Goal: Information Seeking & Learning: Learn about a topic

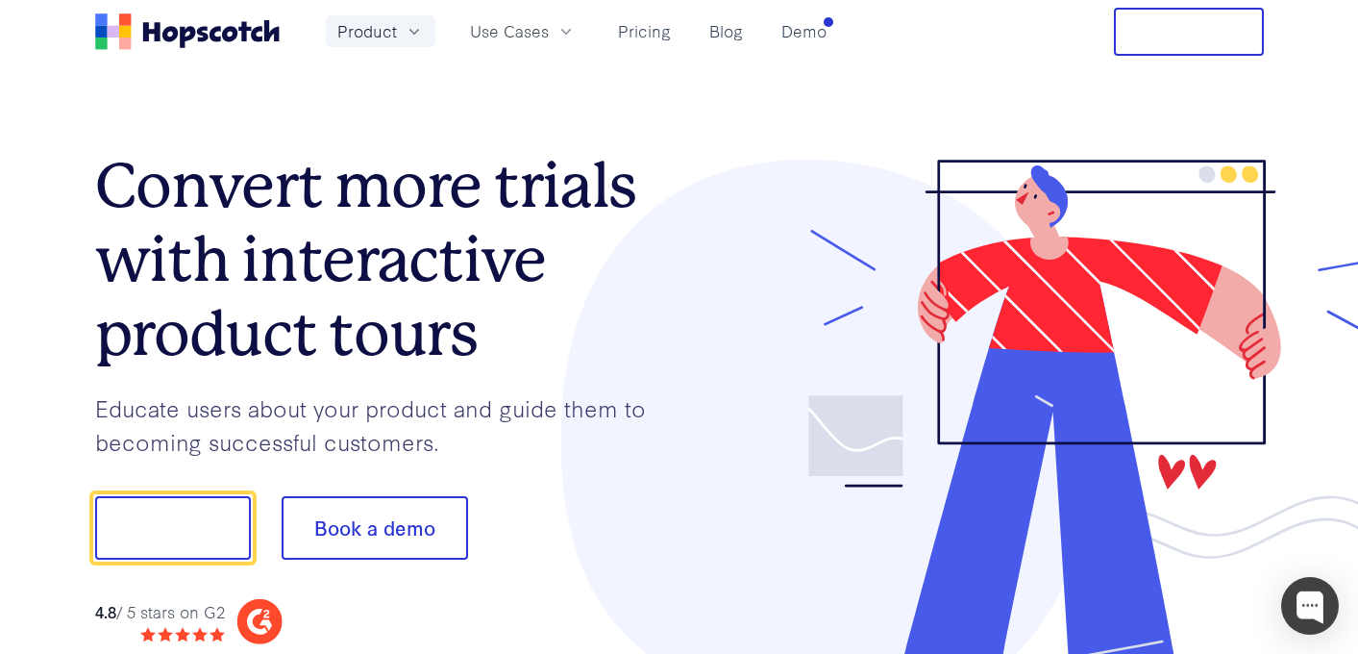
click at [417, 37] on icon "button" at bounding box center [414, 31] width 19 height 19
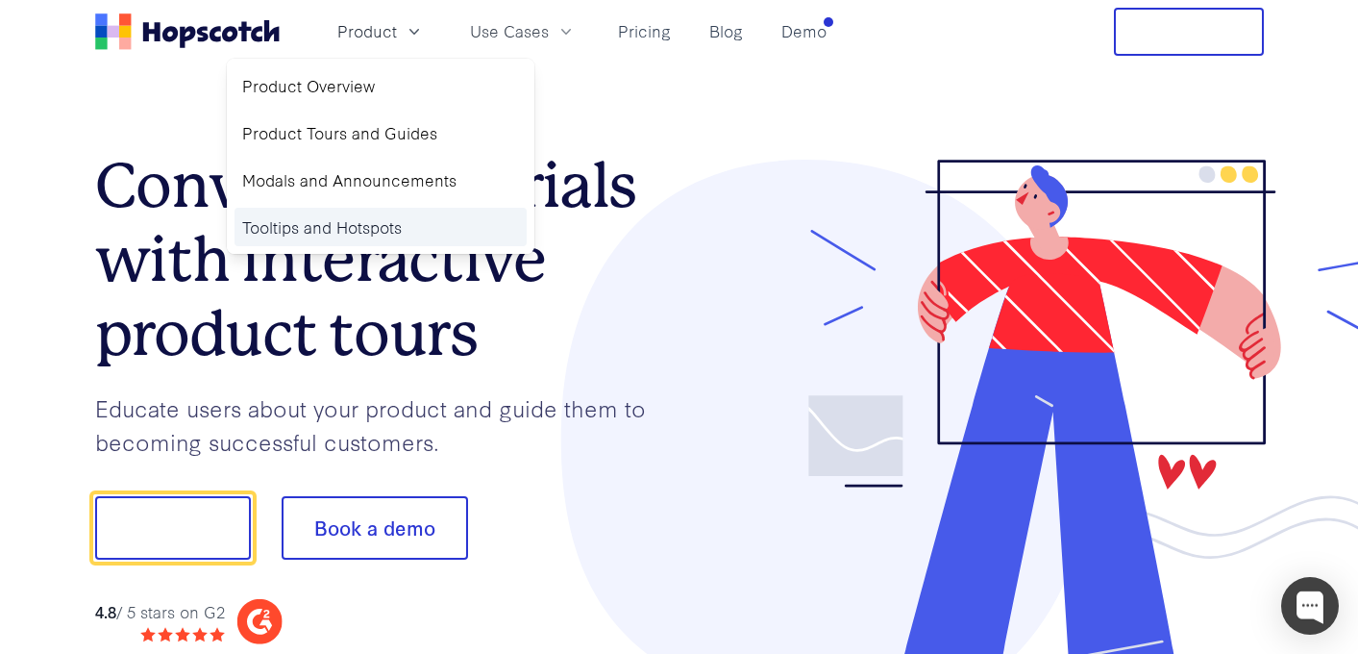
click at [349, 232] on link "Tooltips and Hotspots" at bounding box center [381, 227] width 292 height 39
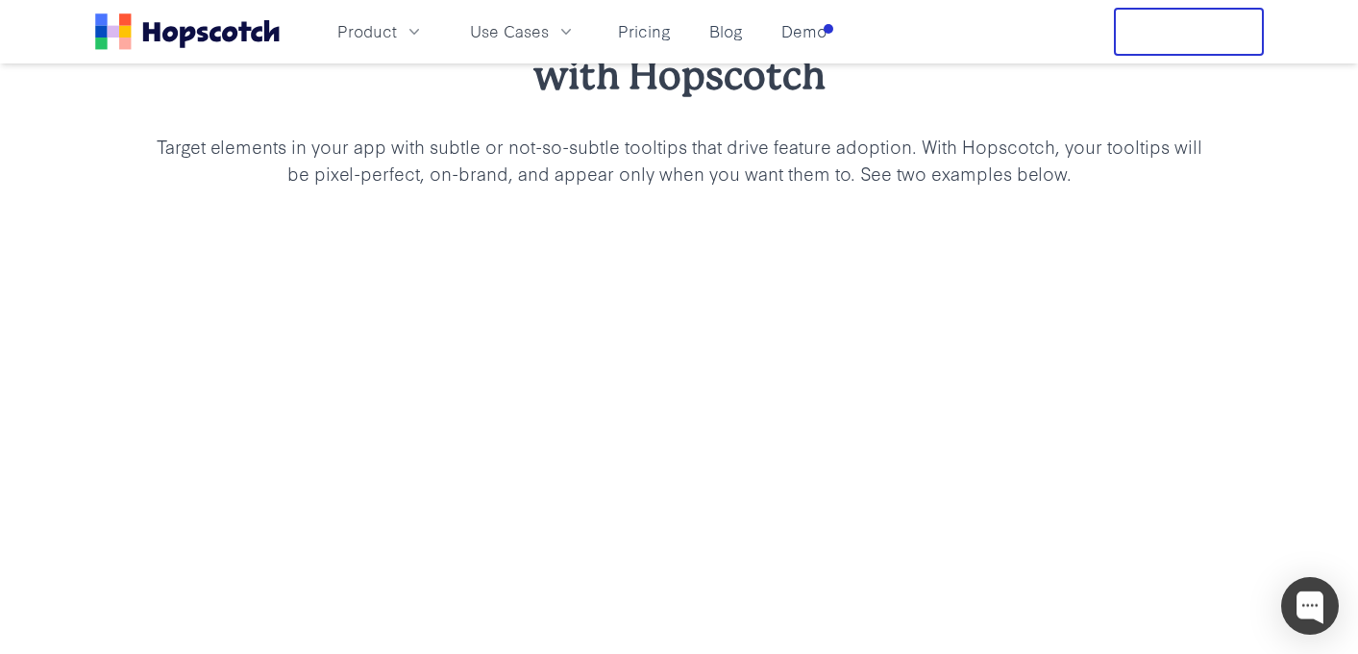
scroll to position [1643, 0]
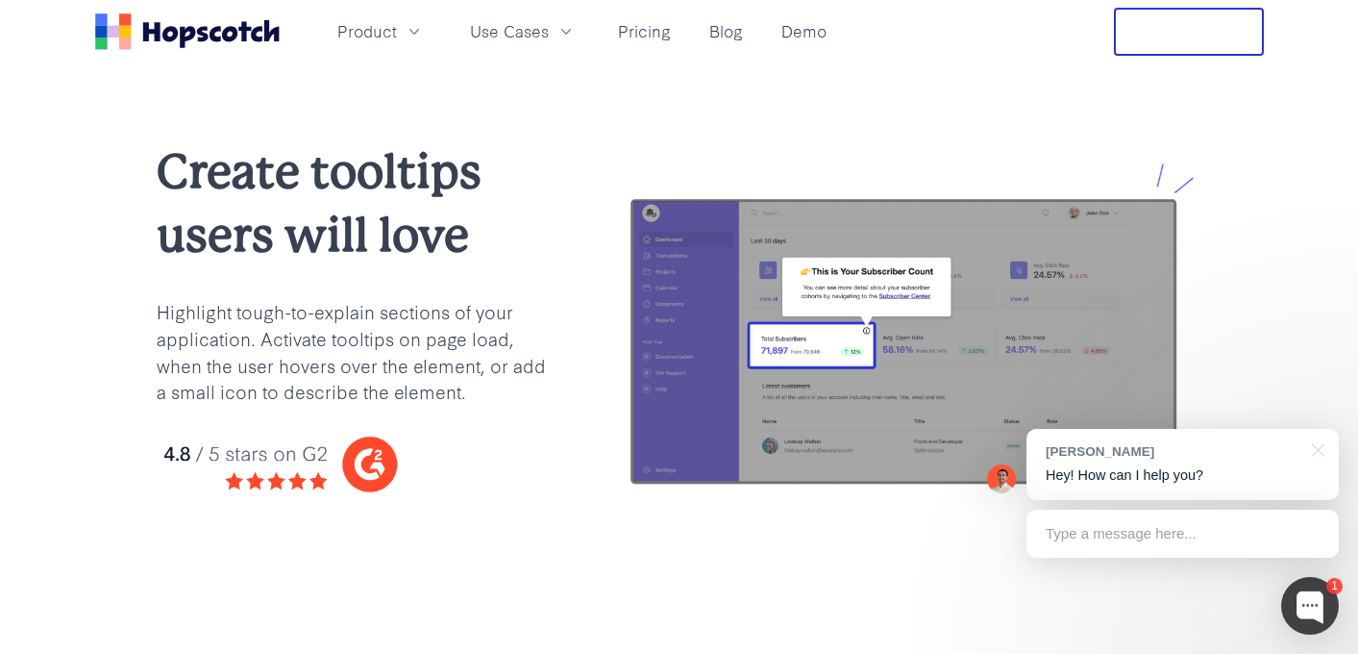
click at [226, 12] on div "Product Use Cases Pricing Blog Demo" at bounding box center [464, 32] width 739 height 48
click at [223, 35] on icon "Home" at bounding box center [228, 33] width 15 height 15
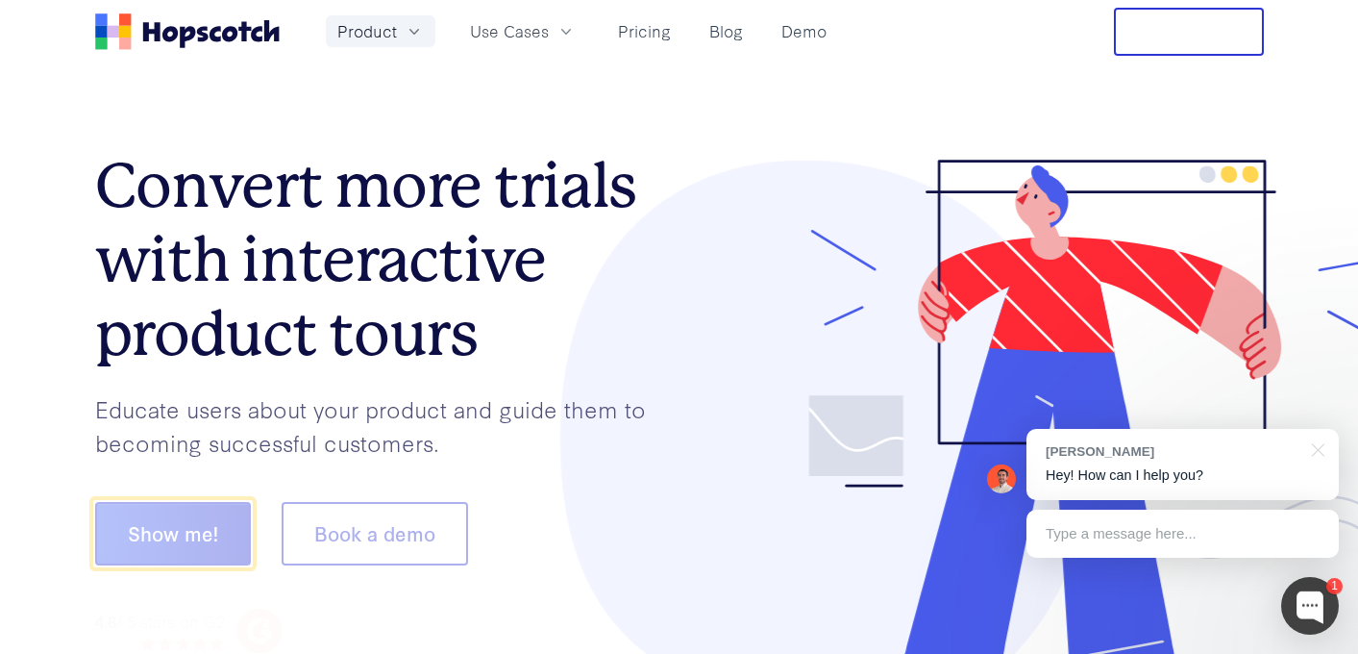
click at [425, 44] on button "Product" at bounding box center [381, 31] width 110 height 32
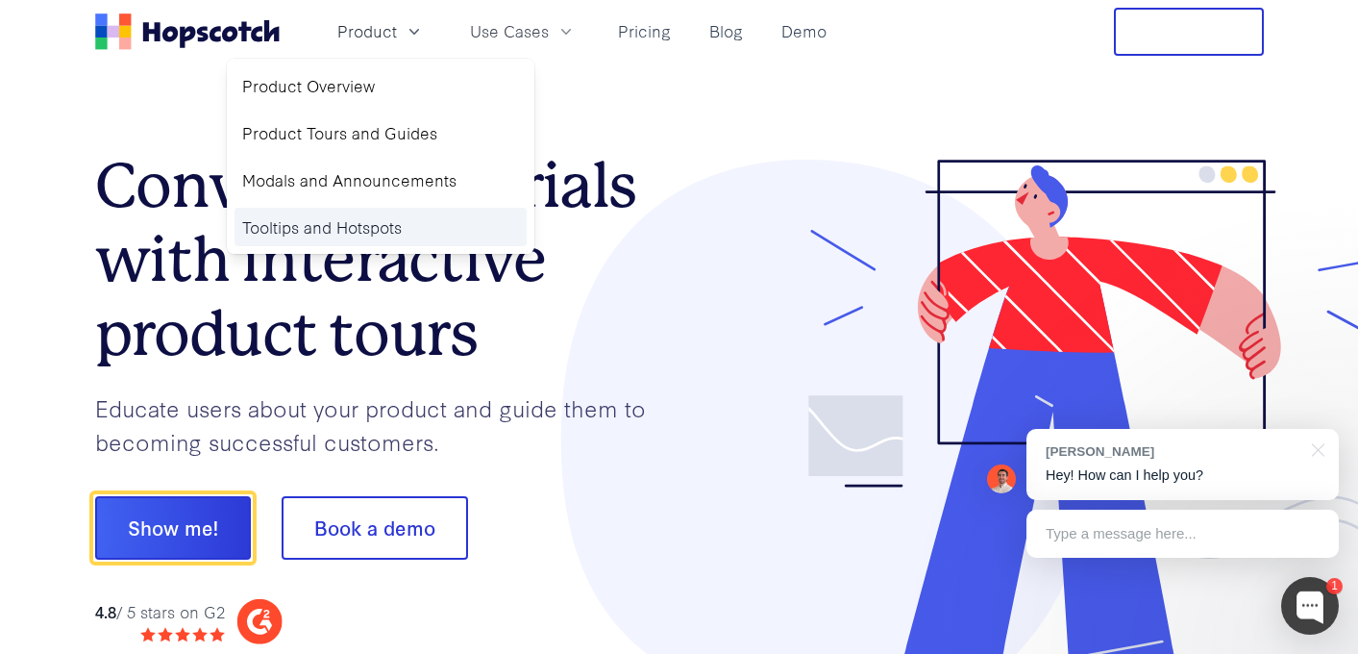
click at [323, 237] on link "Tooltips and Hotspots" at bounding box center [381, 227] width 292 height 39
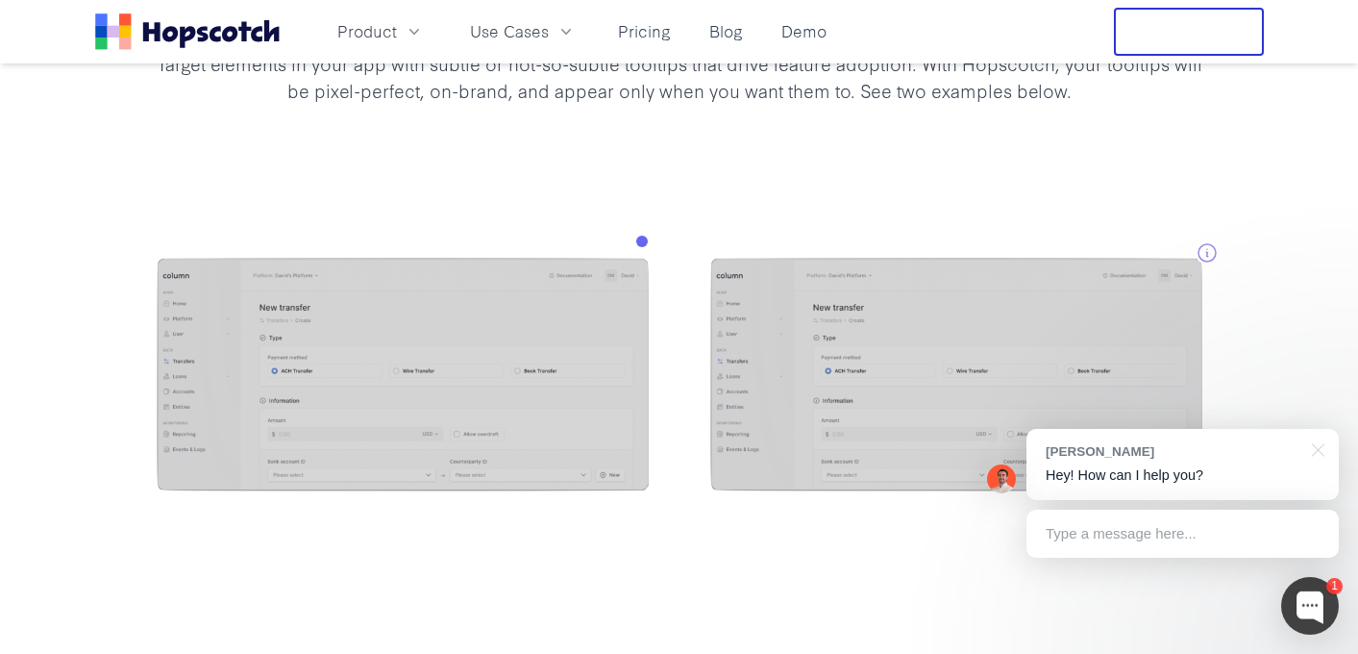
scroll to position [1728, 0]
click at [1325, 457] on div at bounding box center [1315, 448] width 48 height 39
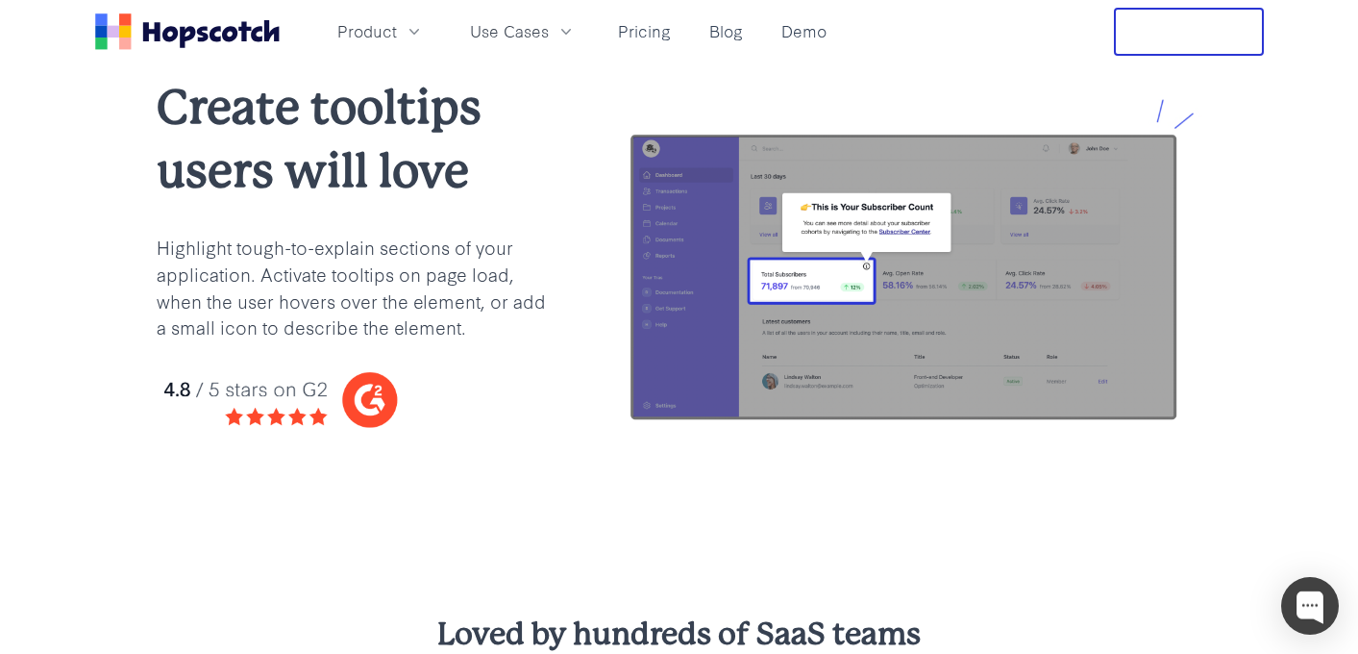
scroll to position [0, 0]
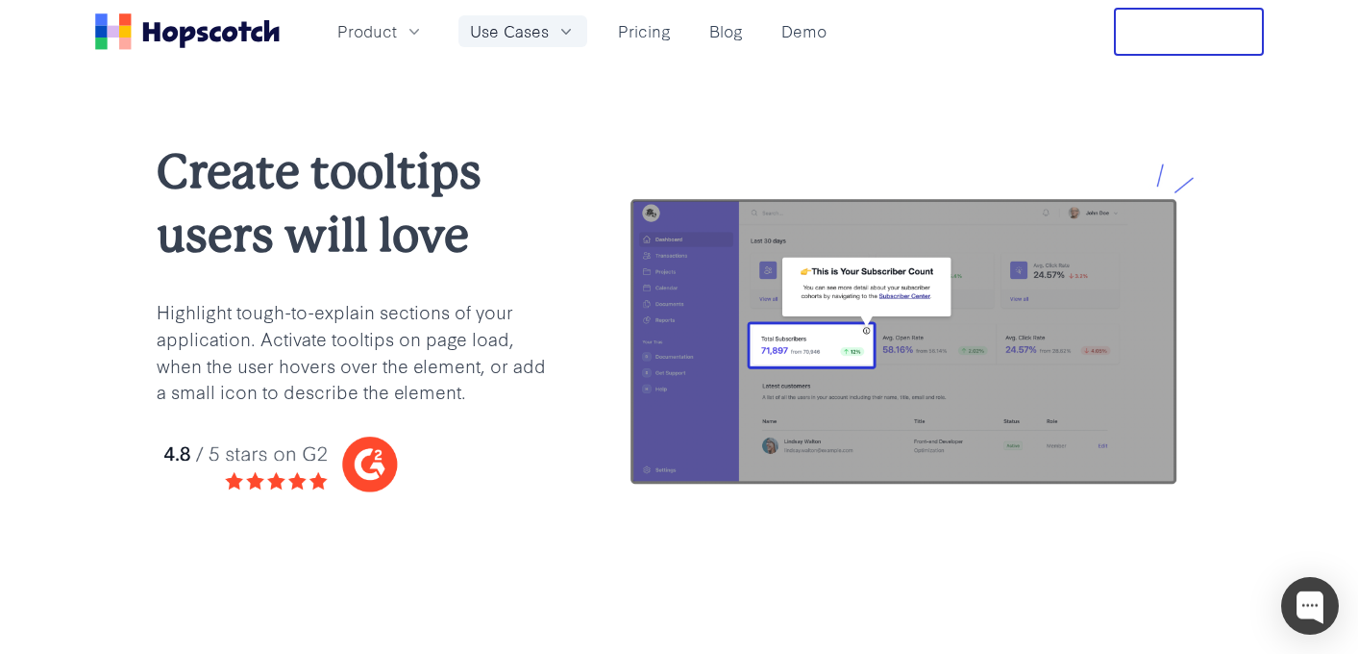
click at [535, 38] on span "Use Cases" at bounding box center [509, 31] width 79 height 24
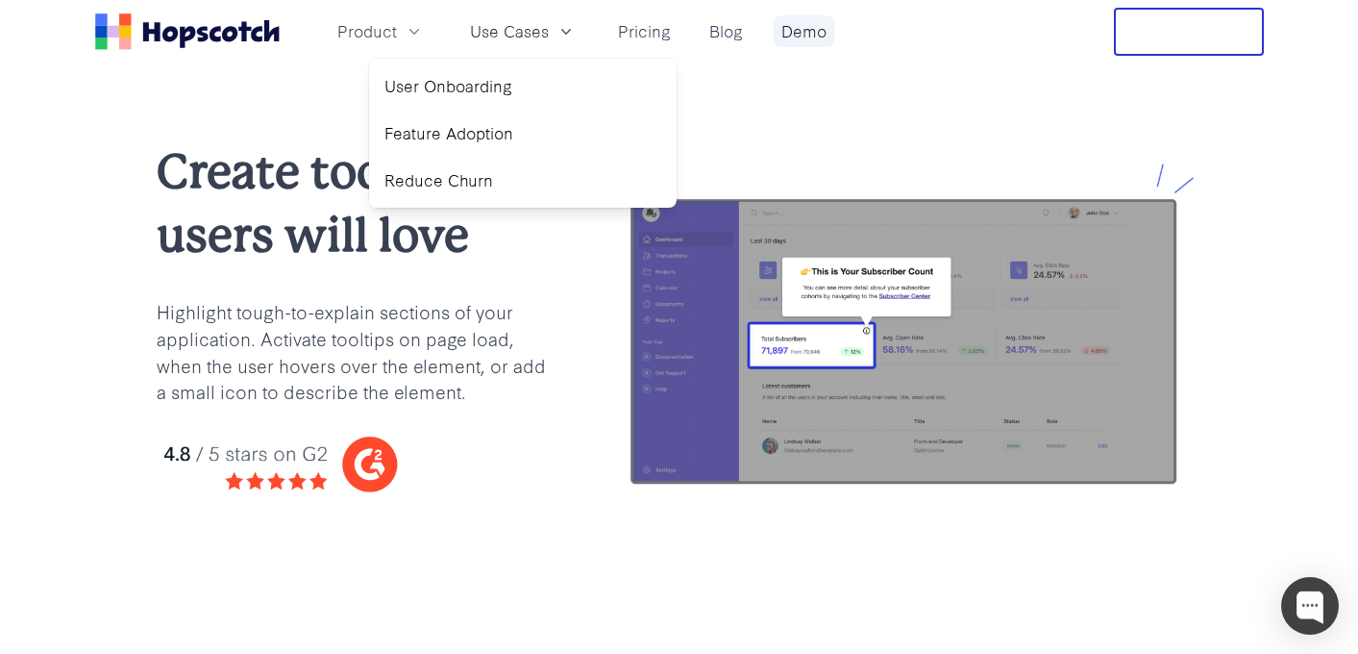
click at [811, 41] on link "Demo" at bounding box center [804, 31] width 61 height 32
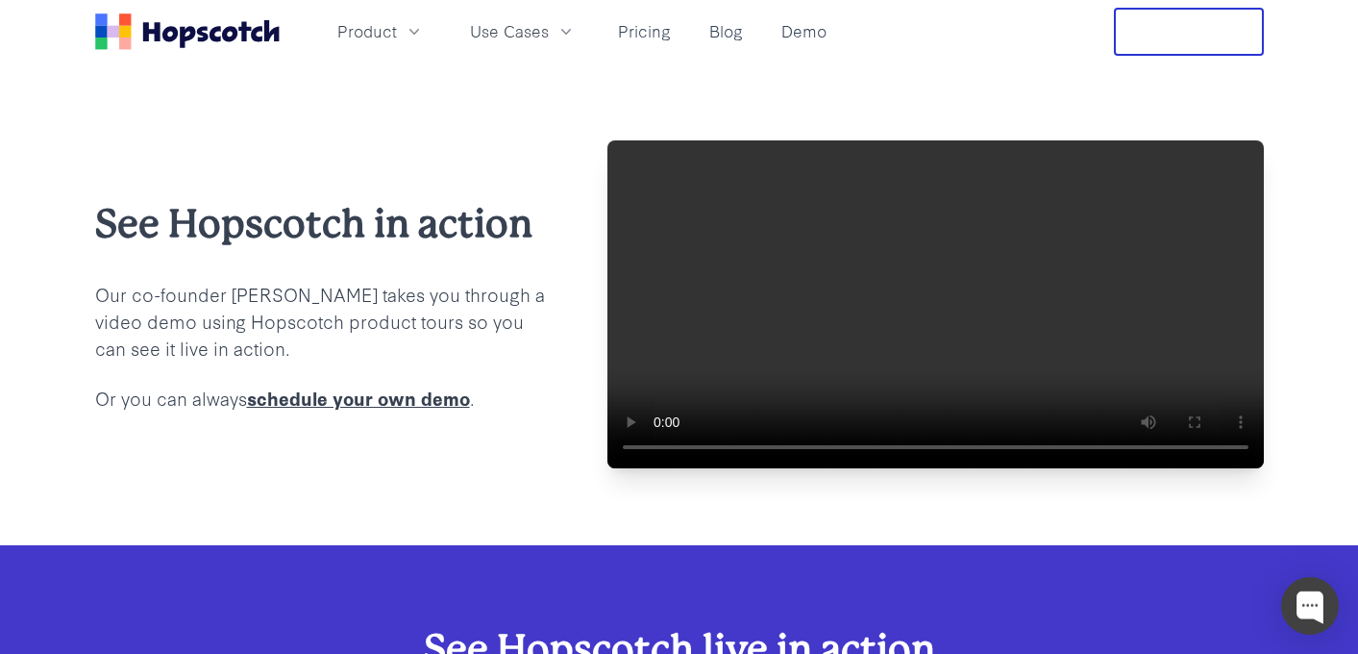
click at [192, 34] on icon "Home" at bounding box center [187, 37] width 15 height 22
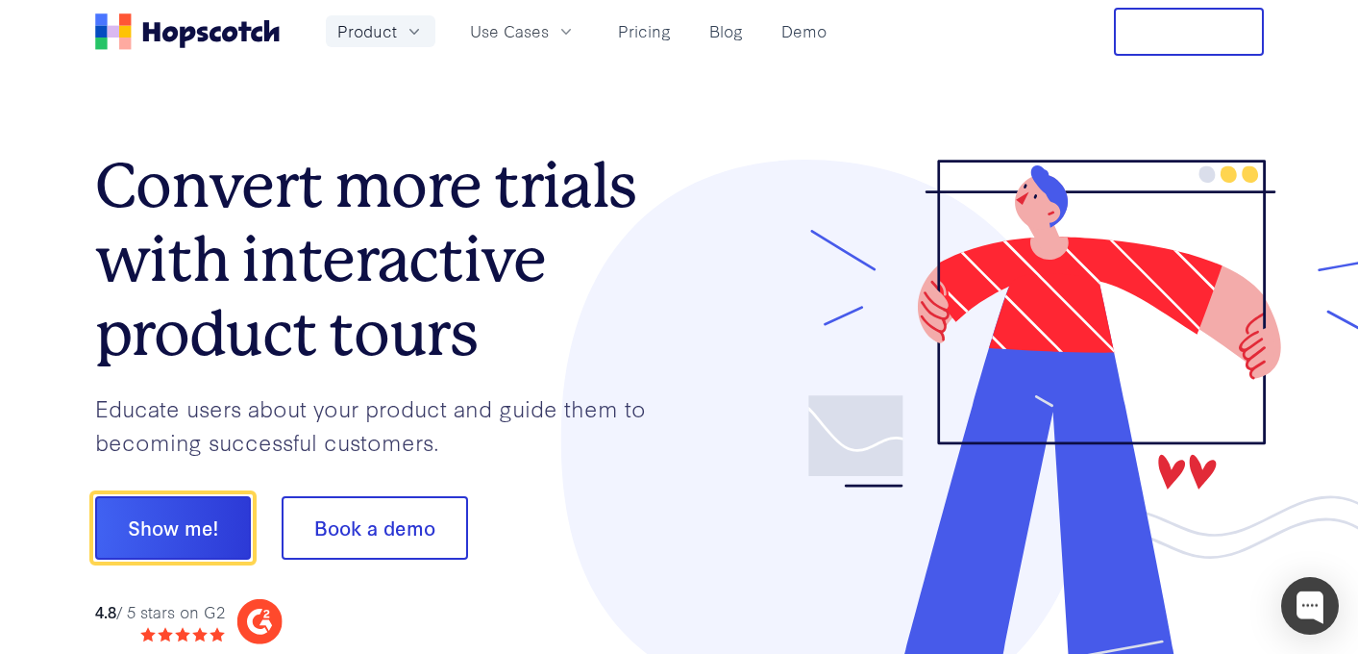
click at [361, 33] on span "Product" at bounding box center [367, 31] width 60 height 24
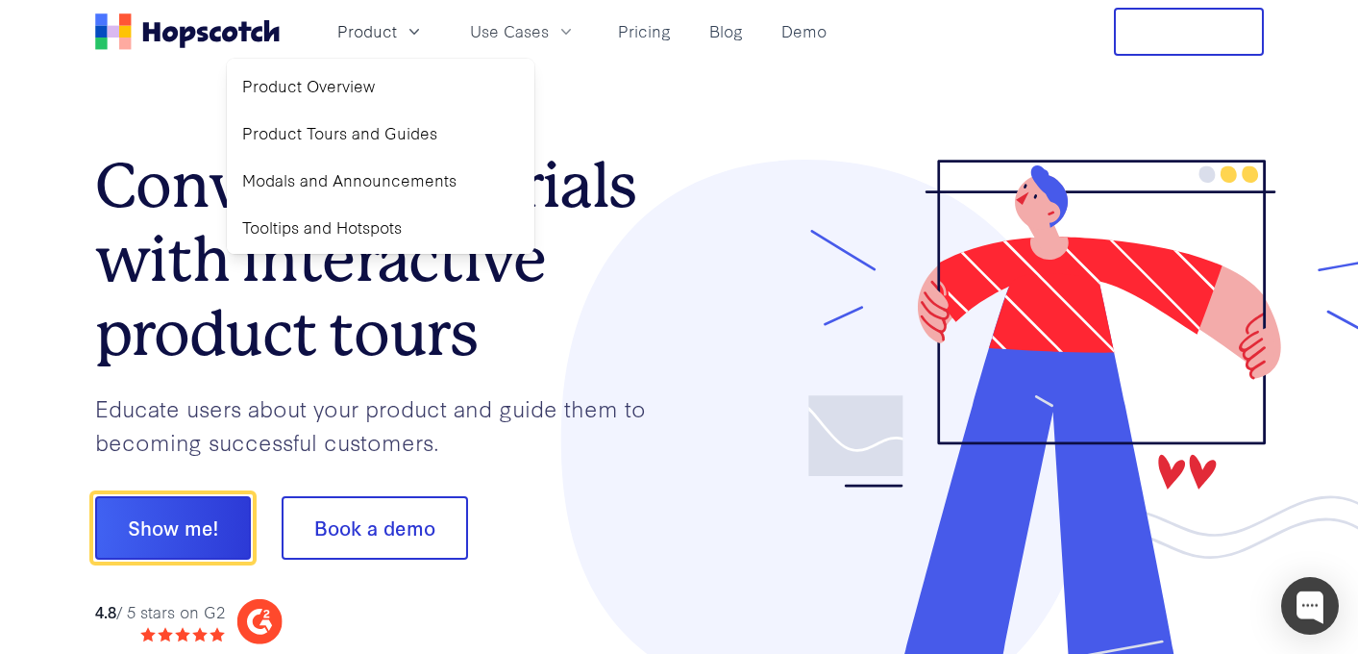
click at [153, 202] on h1 "Convert more trials with interactive product tours" at bounding box center [387, 259] width 584 height 221
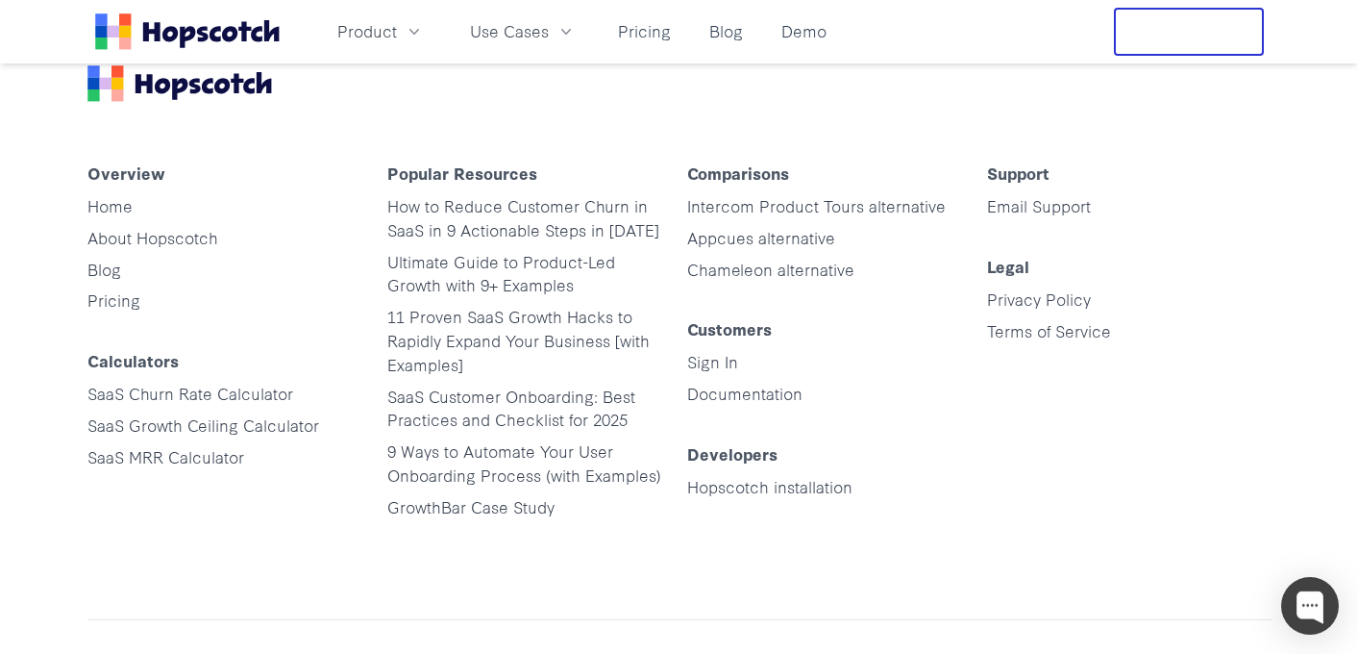
scroll to position [9677, 0]
click at [113, 262] on link "Blog" at bounding box center [104, 270] width 34 height 22
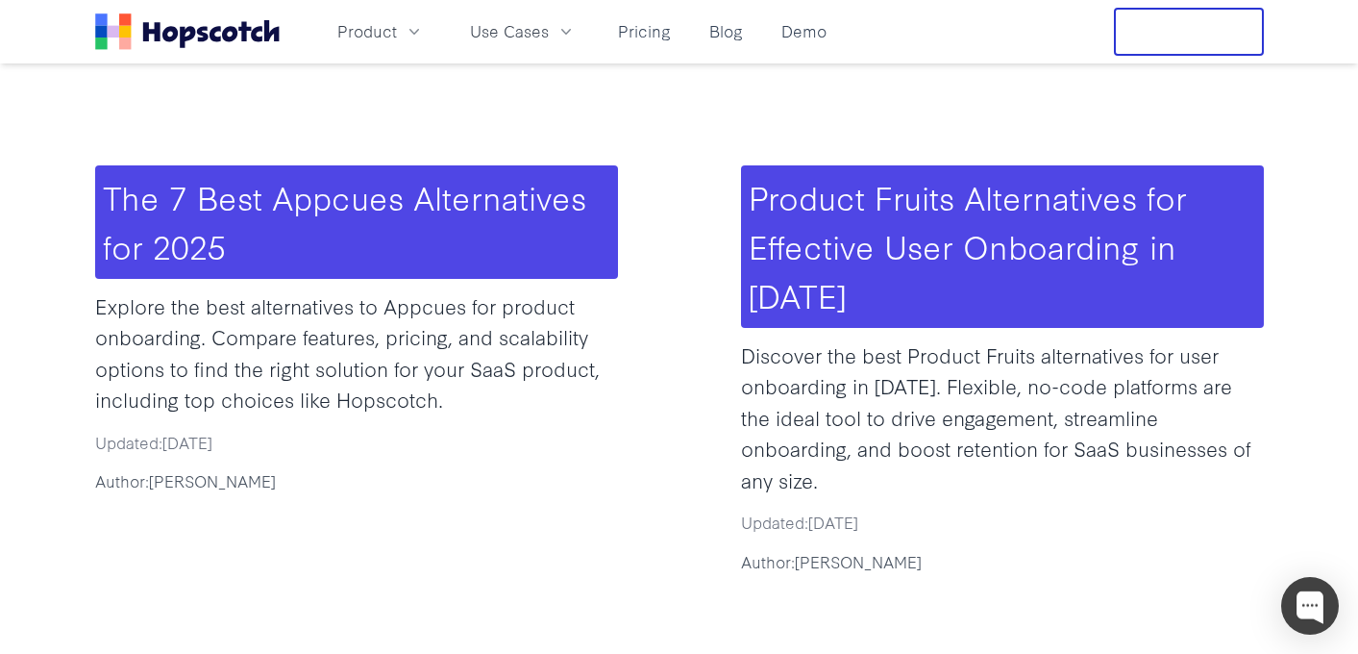
scroll to position [381, 0]
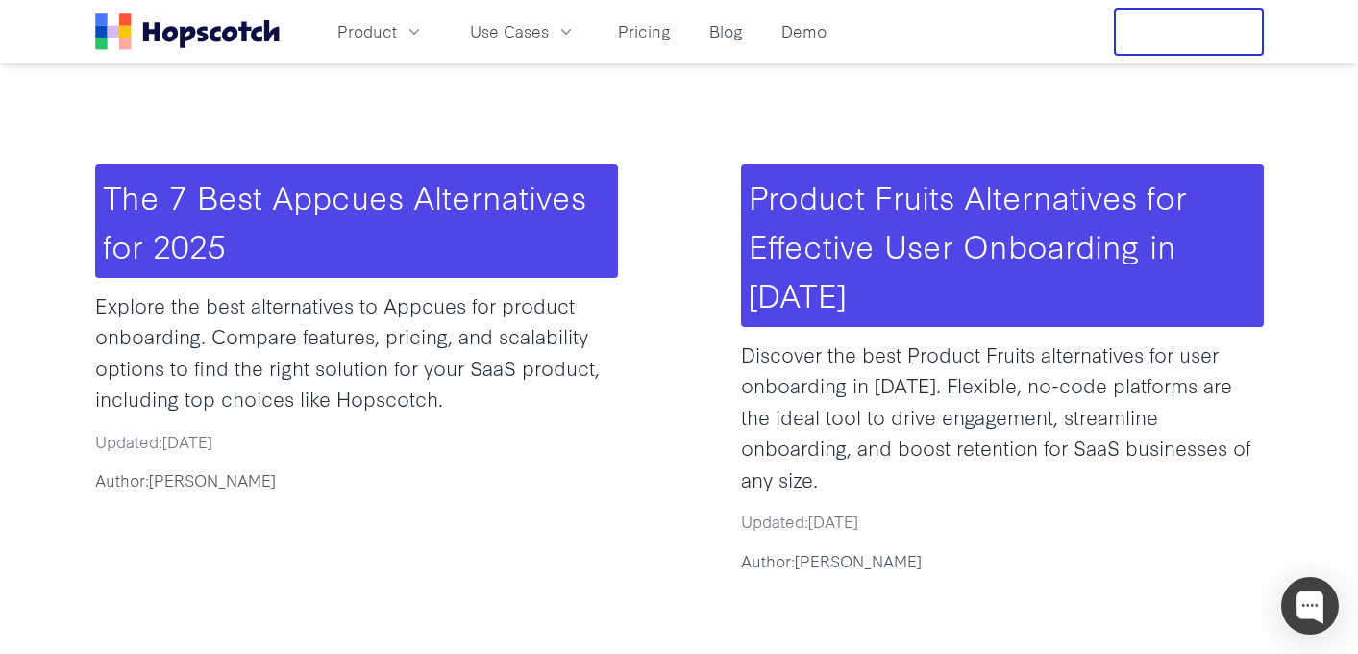
click at [948, 281] on div "Product Fruits Alternatives for Effective User Onboarding in 2025 Discover the …" at bounding box center [1002, 368] width 523 height 409
click at [953, 268] on h3 "Product Fruits Alternatives for Effective User Onboarding in 2025" at bounding box center [1002, 245] width 523 height 162
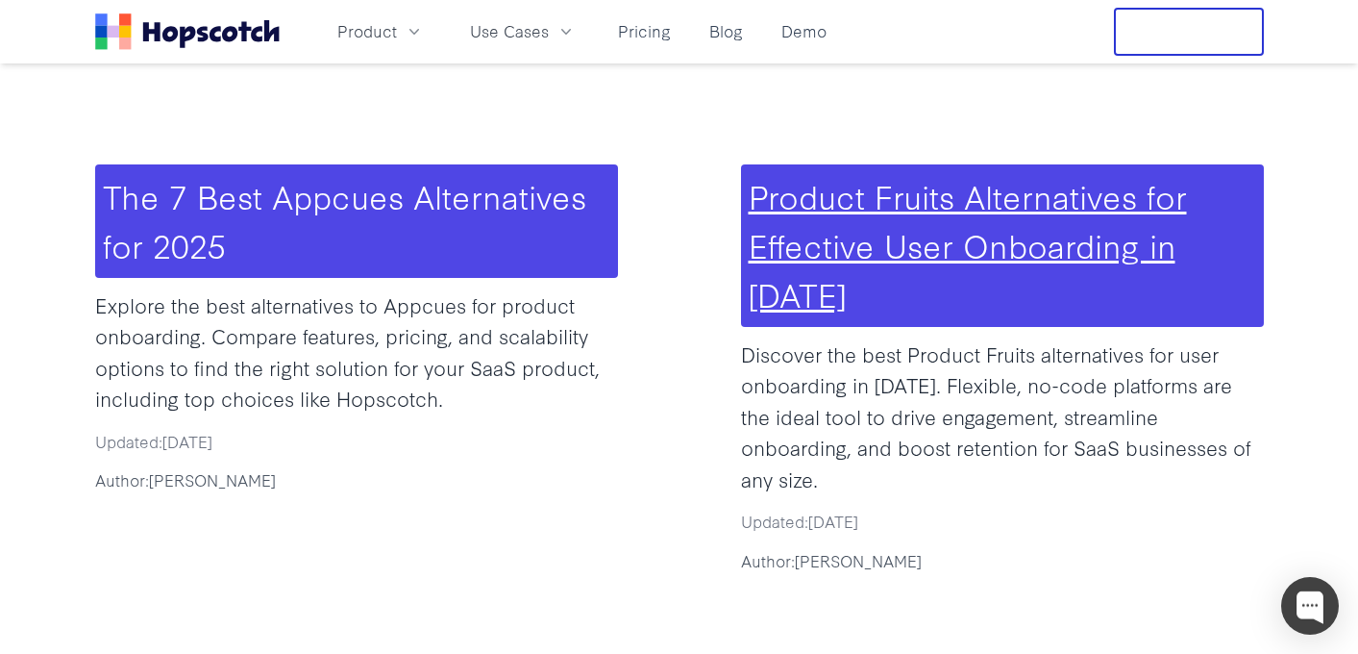
click at [940, 250] on link "Product Fruits Alternatives for Effective User Onboarding in 2025" at bounding box center [968, 244] width 438 height 144
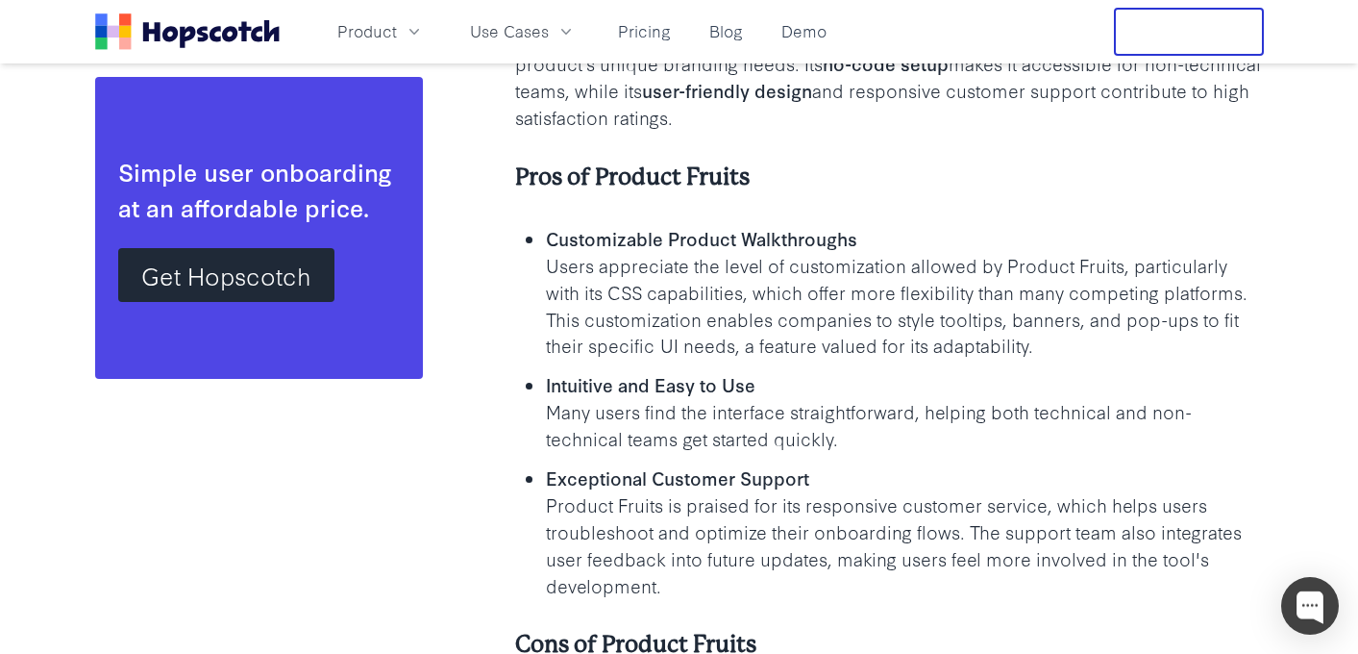
scroll to position [3557, 0]
click at [802, 29] on link "Demo" at bounding box center [804, 31] width 61 height 32
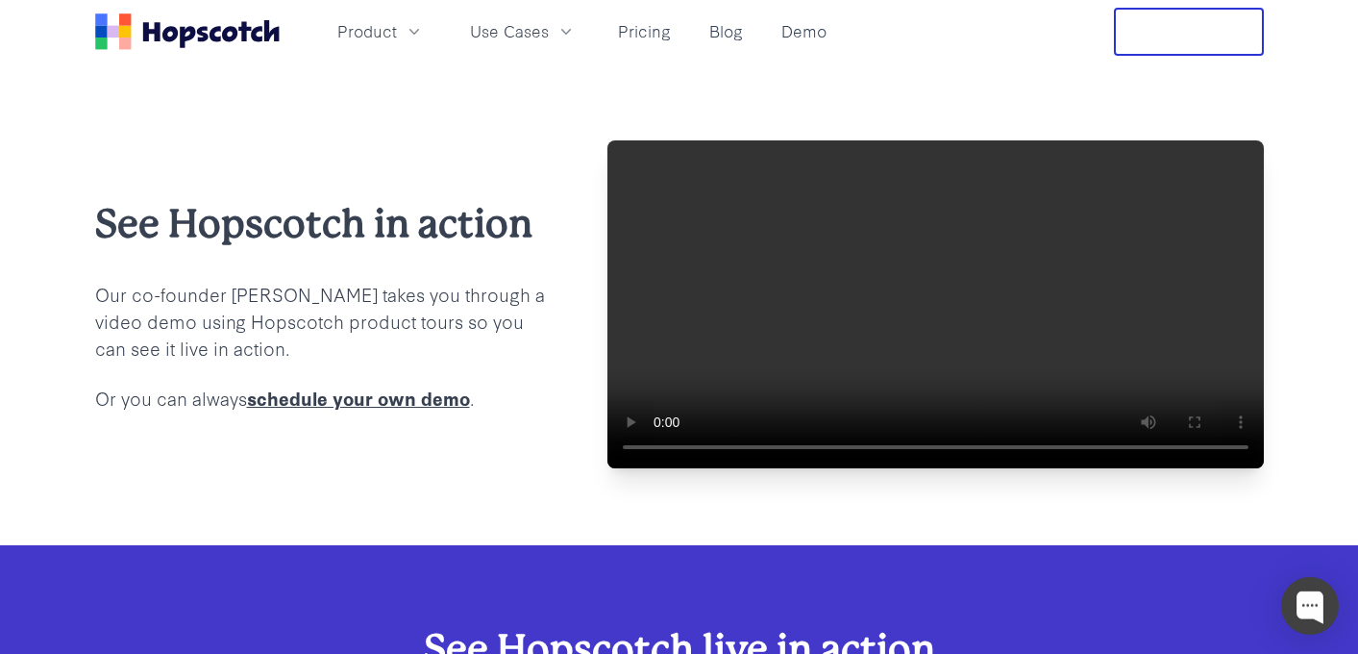
click at [198, 37] on icon "Home" at bounding box center [187, 31] width 185 height 37
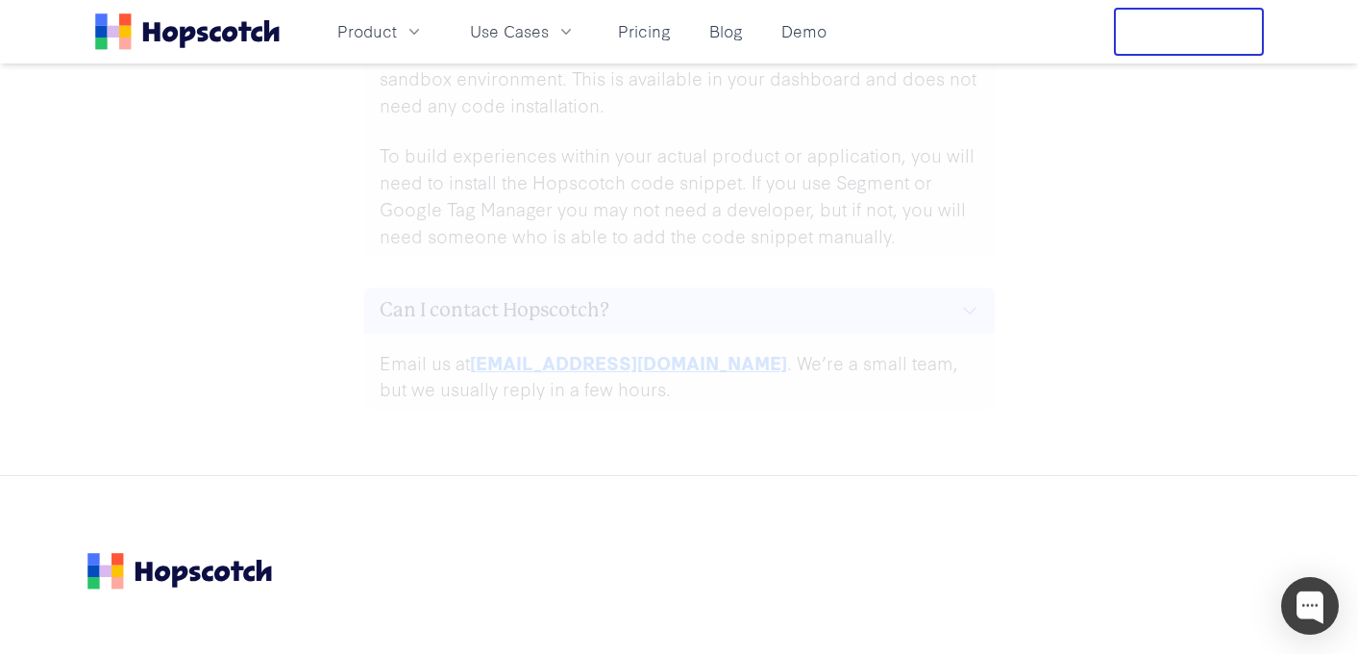
scroll to position [9195, 0]
